Goal: Browse casually

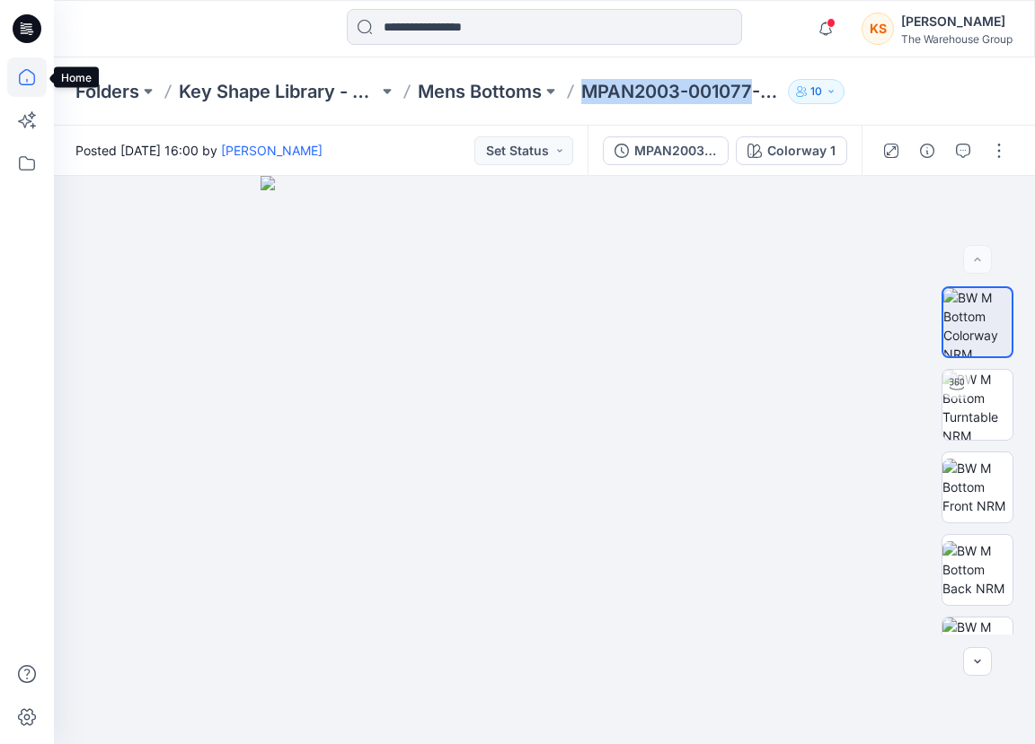
click at [13, 78] on icon at bounding box center [27, 77] width 40 height 40
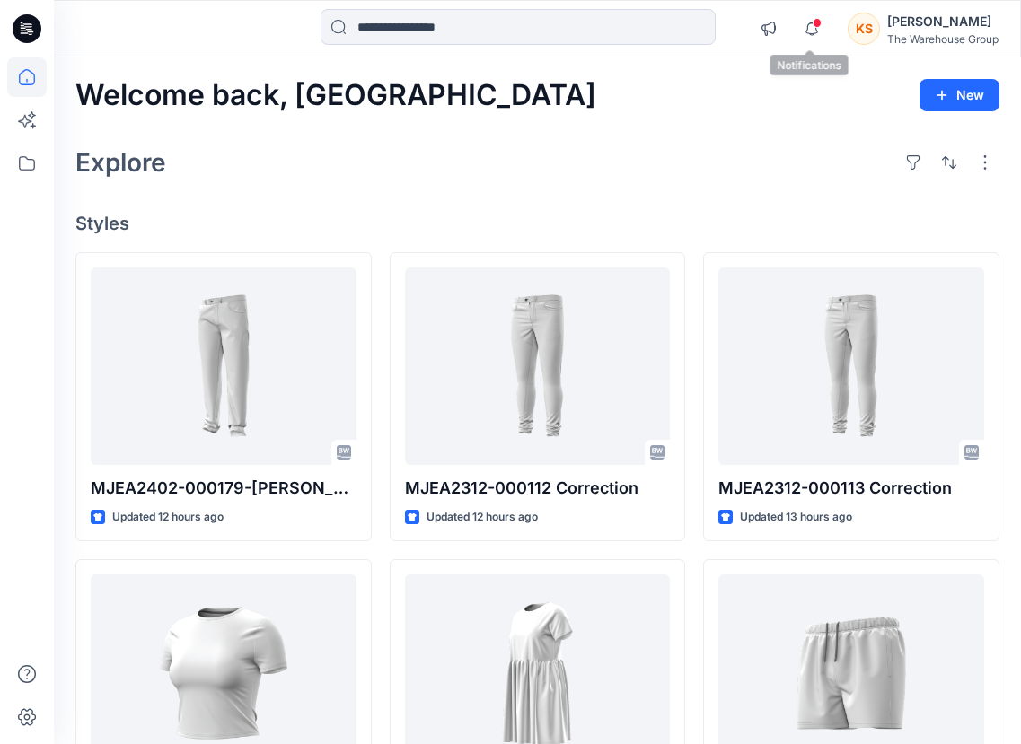
click at [817, 25] on span at bounding box center [817, 23] width 9 height 10
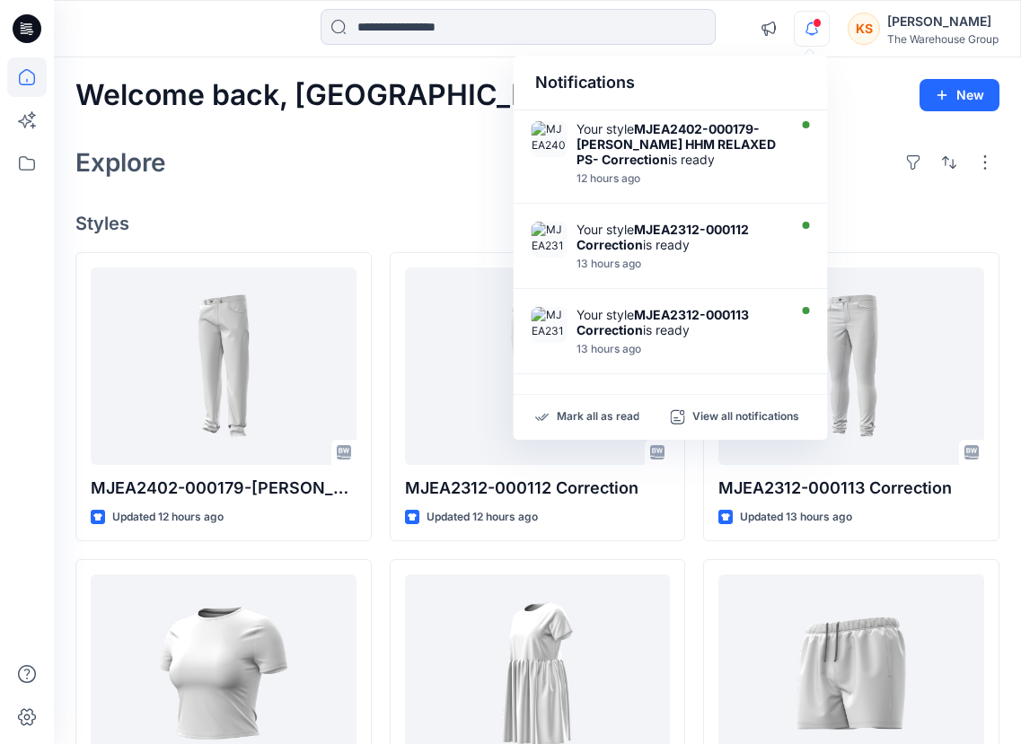
click at [145, 44] on div at bounding box center [170, 29] width 233 height 40
